Goal: Find contact information: Obtain details needed to contact an individual or organization

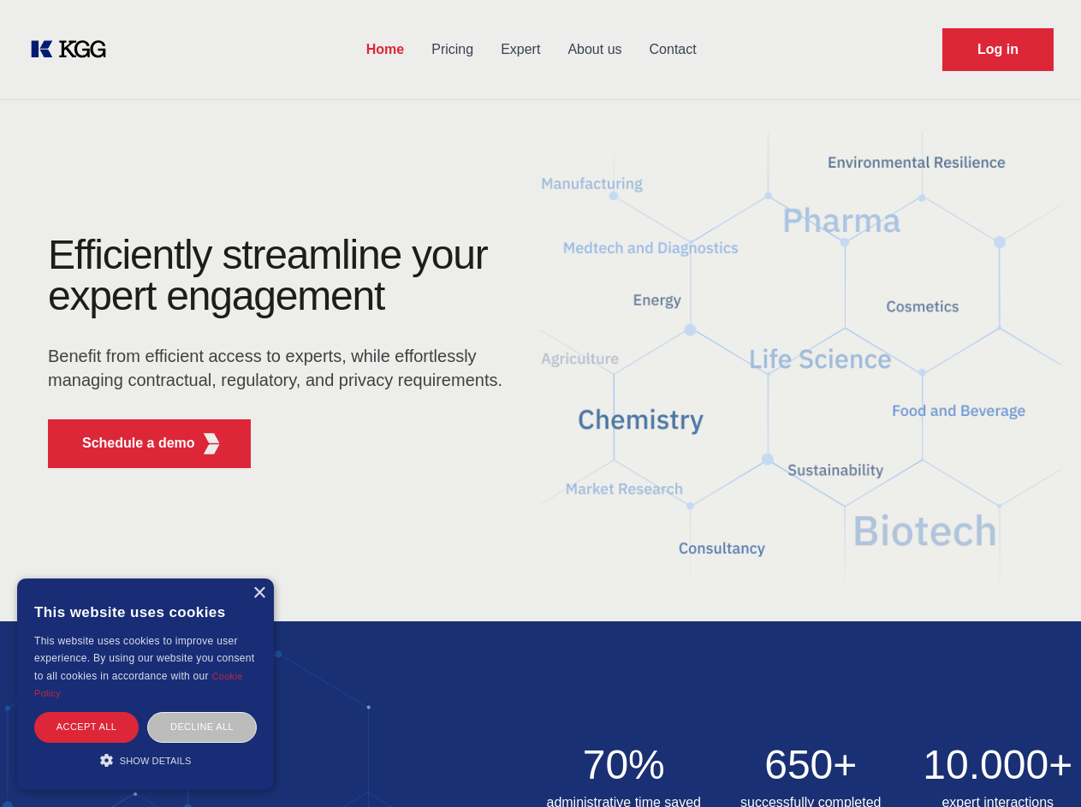
click at [540, 403] on div "Efficiently streamline your expert engagement Benefit from efficient access to …" at bounding box center [281, 358] width 521 height 247
click at [128, 443] on p "Schedule a demo" at bounding box center [138, 443] width 113 height 21
click at [259, 593] on div "× This website uses cookies This website uses cookies to improve user experienc…" at bounding box center [145, 684] width 257 height 211
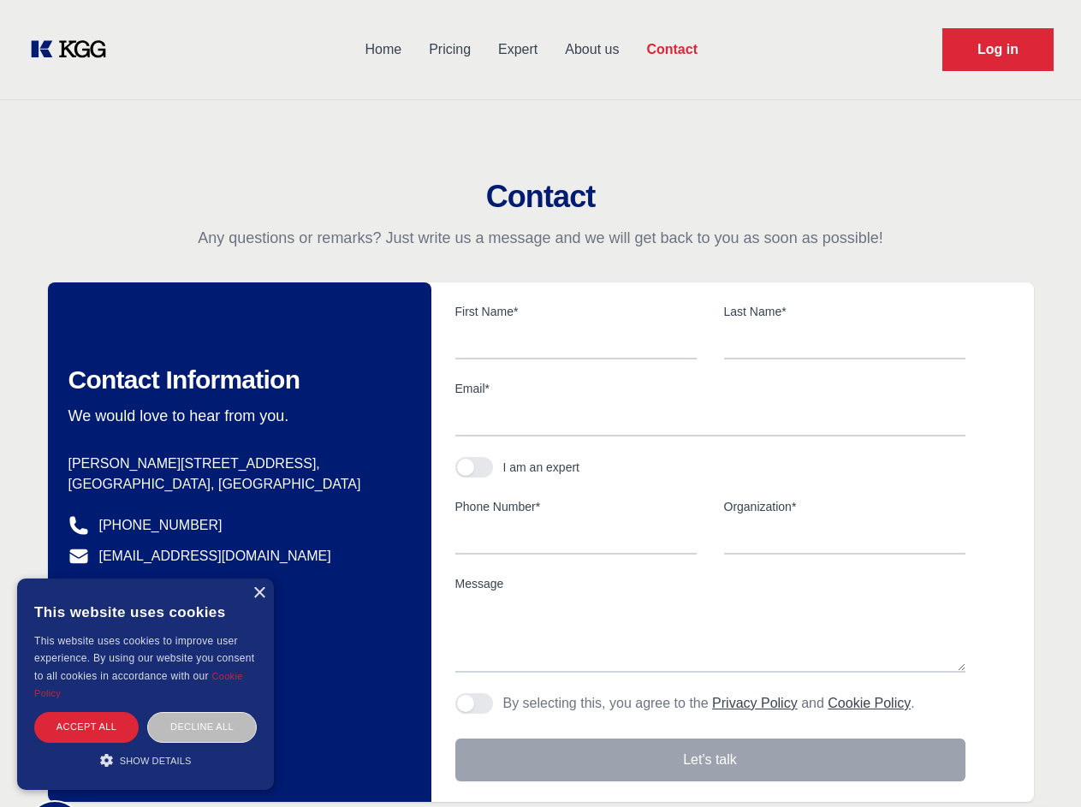
click at [86, 727] on div "Accept all" at bounding box center [86, 727] width 104 height 30
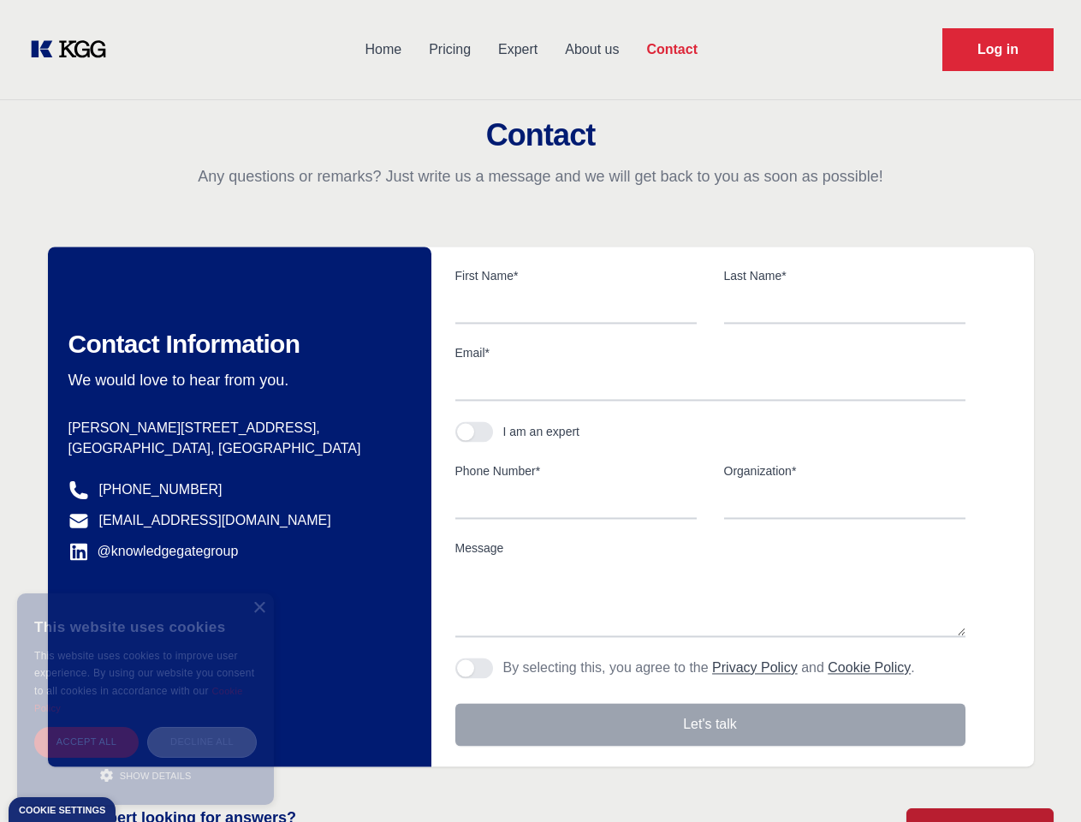
click at [202, 727] on div "Decline all" at bounding box center [202, 742] width 110 height 30
click at [146, 760] on main "Contact Any questions or remarks? Just write us a message and we will get back …" at bounding box center [540, 445] width 1081 height 891
